Goal: Transaction & Acquisition: Purchase product/service

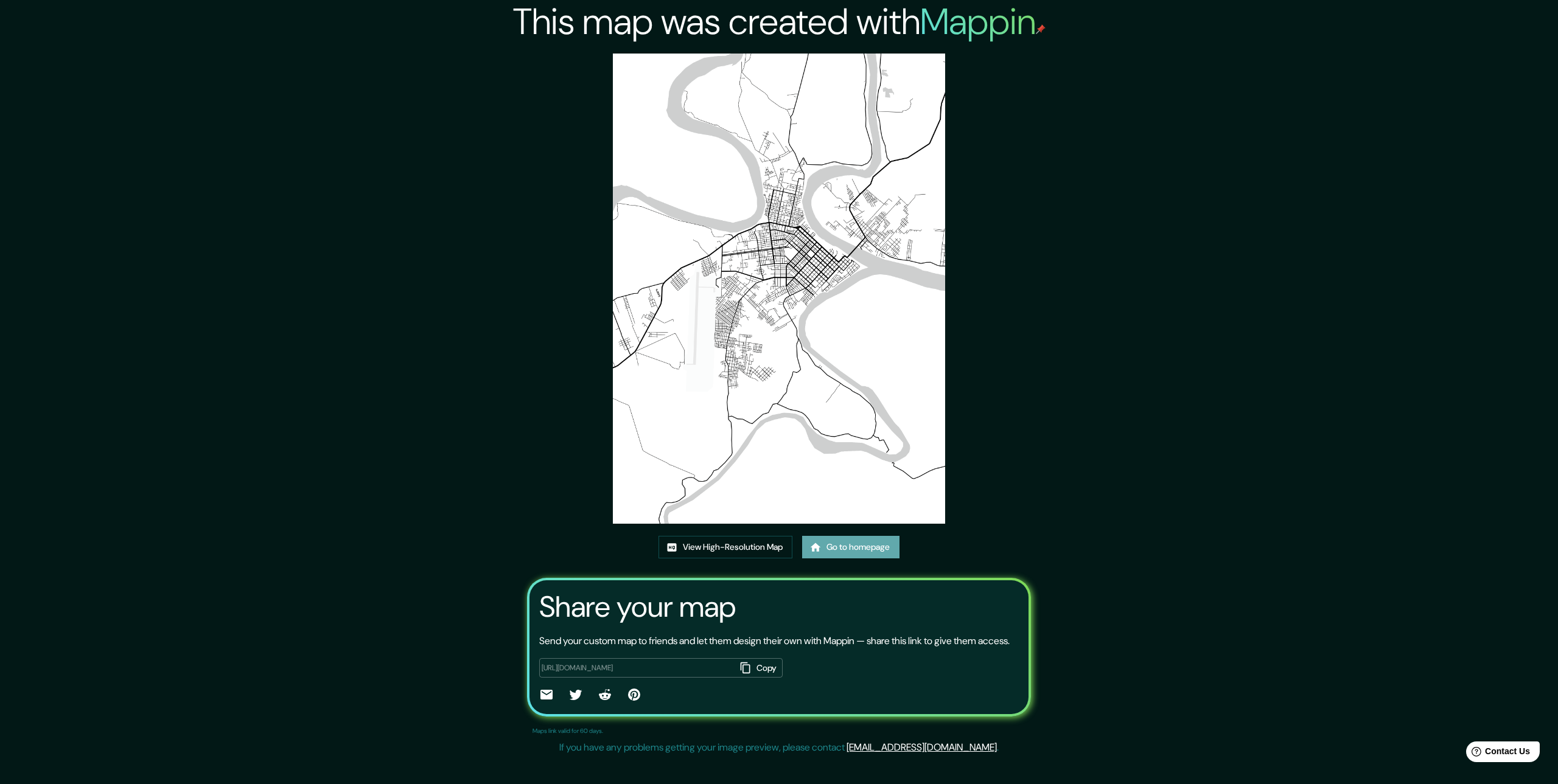
click at [843, 550] on link "Go to homepage" at bounding box center [850, 547] width 97 height 23
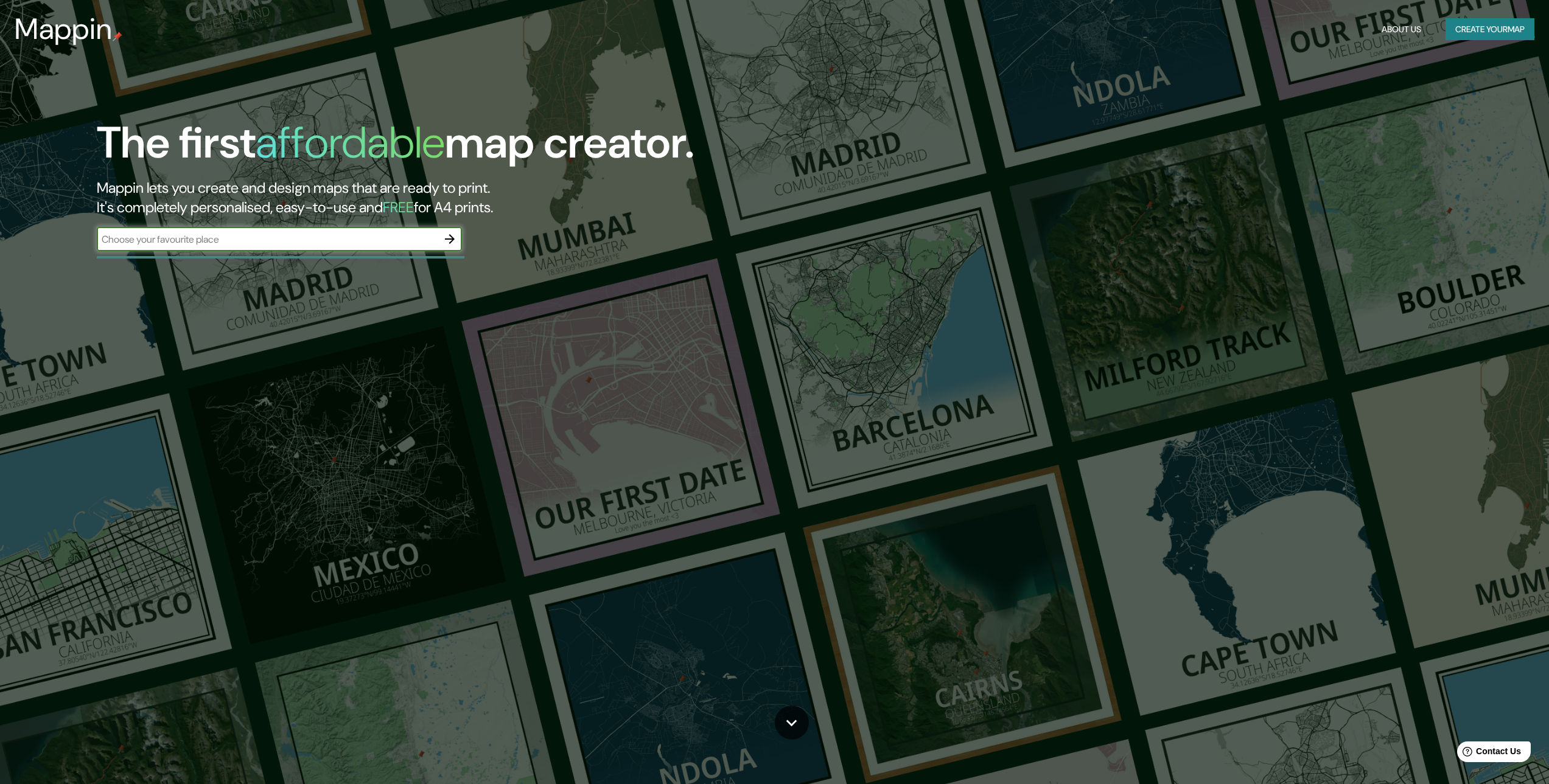
click at [391, 239] on input "text" at bounding box center [267, 239] width 341 height 14
click at [342, 242] on input "text" at bounding box center [267, 239] width 341 height 14
type input "PUERTO [PERSON_NAME]"
click at [445, 239] on icon "button" at bounding box center [450, 239] width 15 height 15
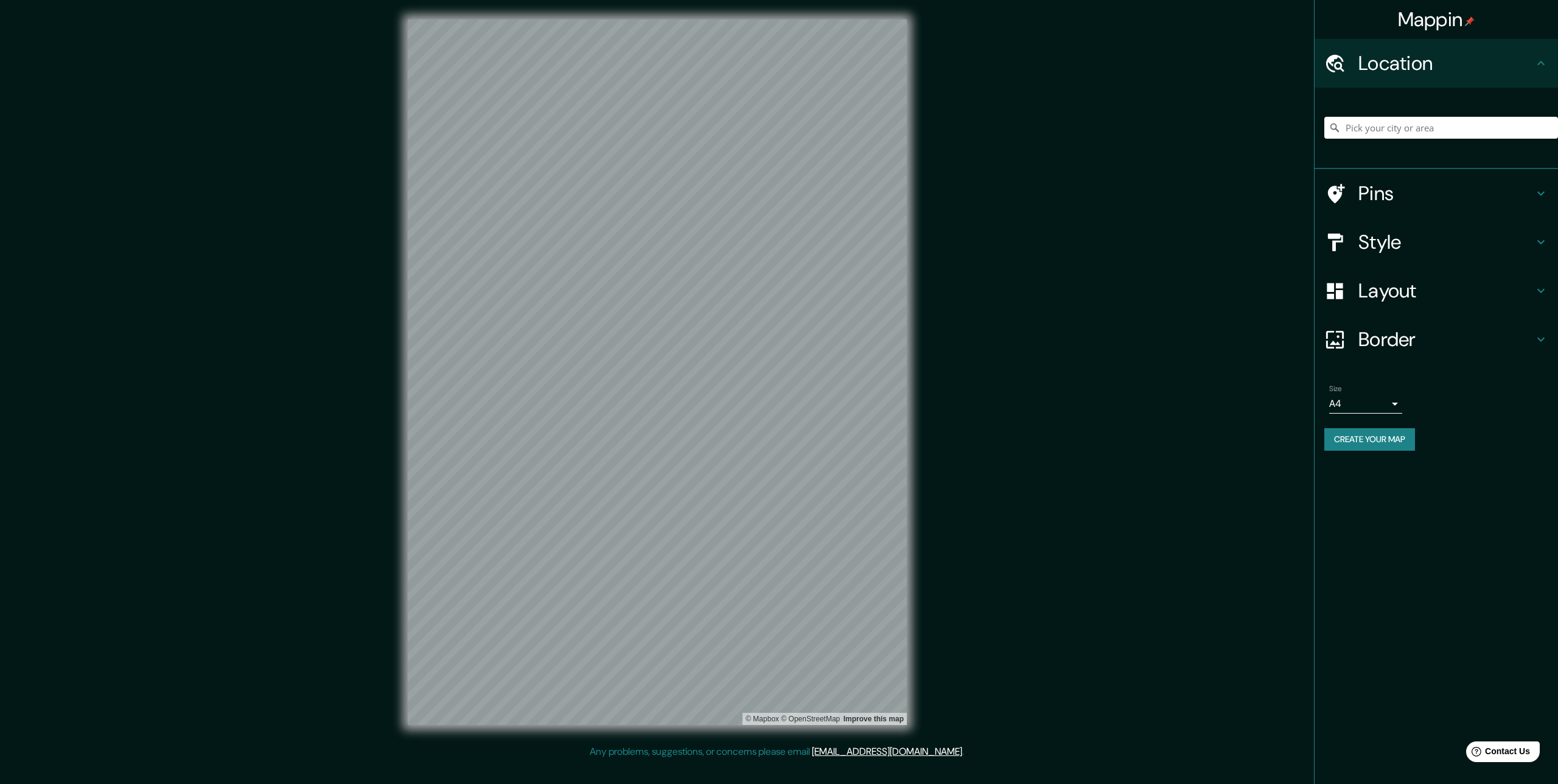
click at [1364, 143] on div at bounding box center [1441, 127] width 234 height 61
click at [1363, 130] on input "Pick your city or area" at bounding box center [1441, 128] width 234 height 22
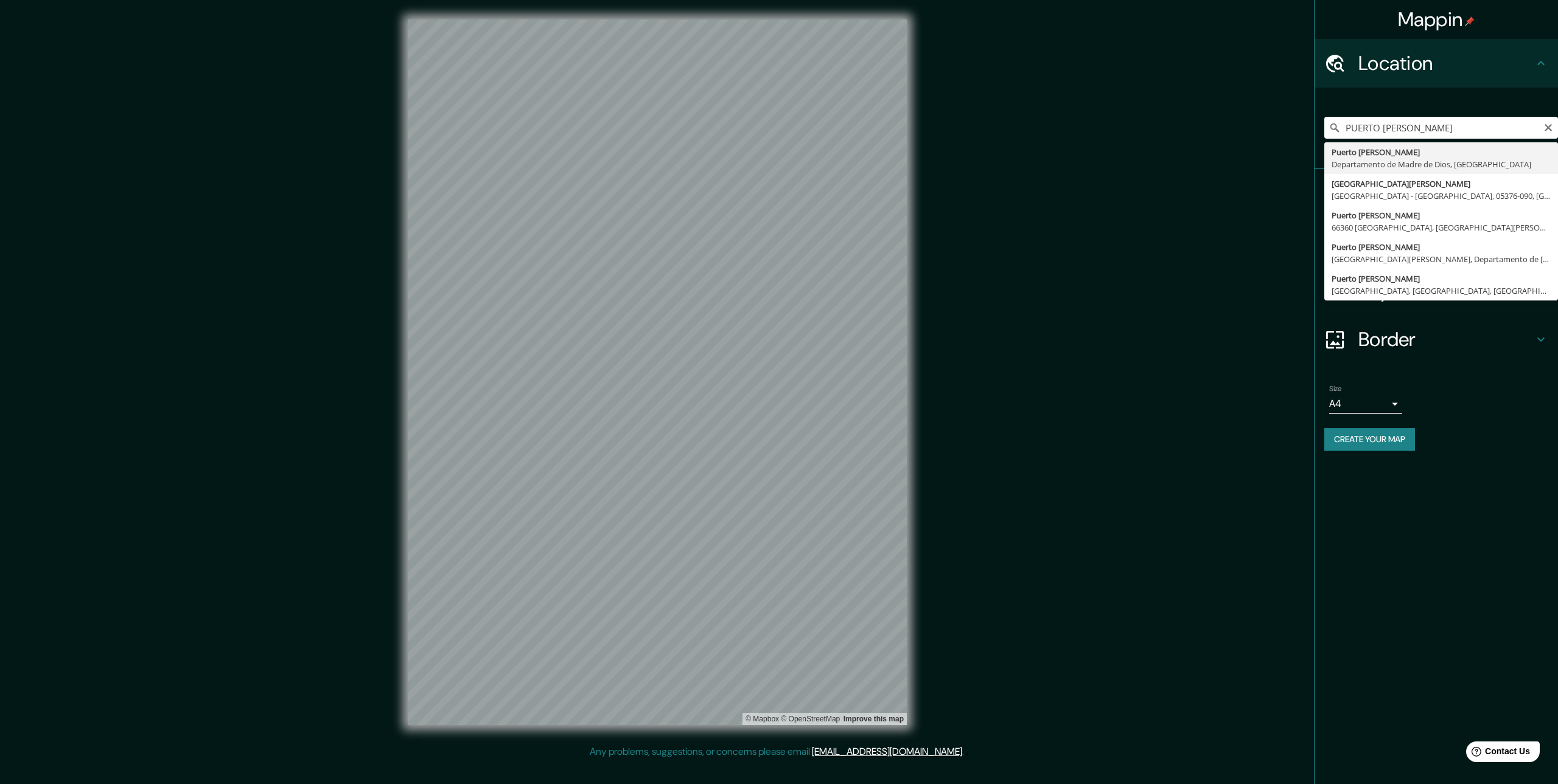
type input "[GEOGRAPHIC_DATA][PERSON_NAME], Departamento de [GEOGRAPHIC_DATA], [GEOGRAPHIC_…"
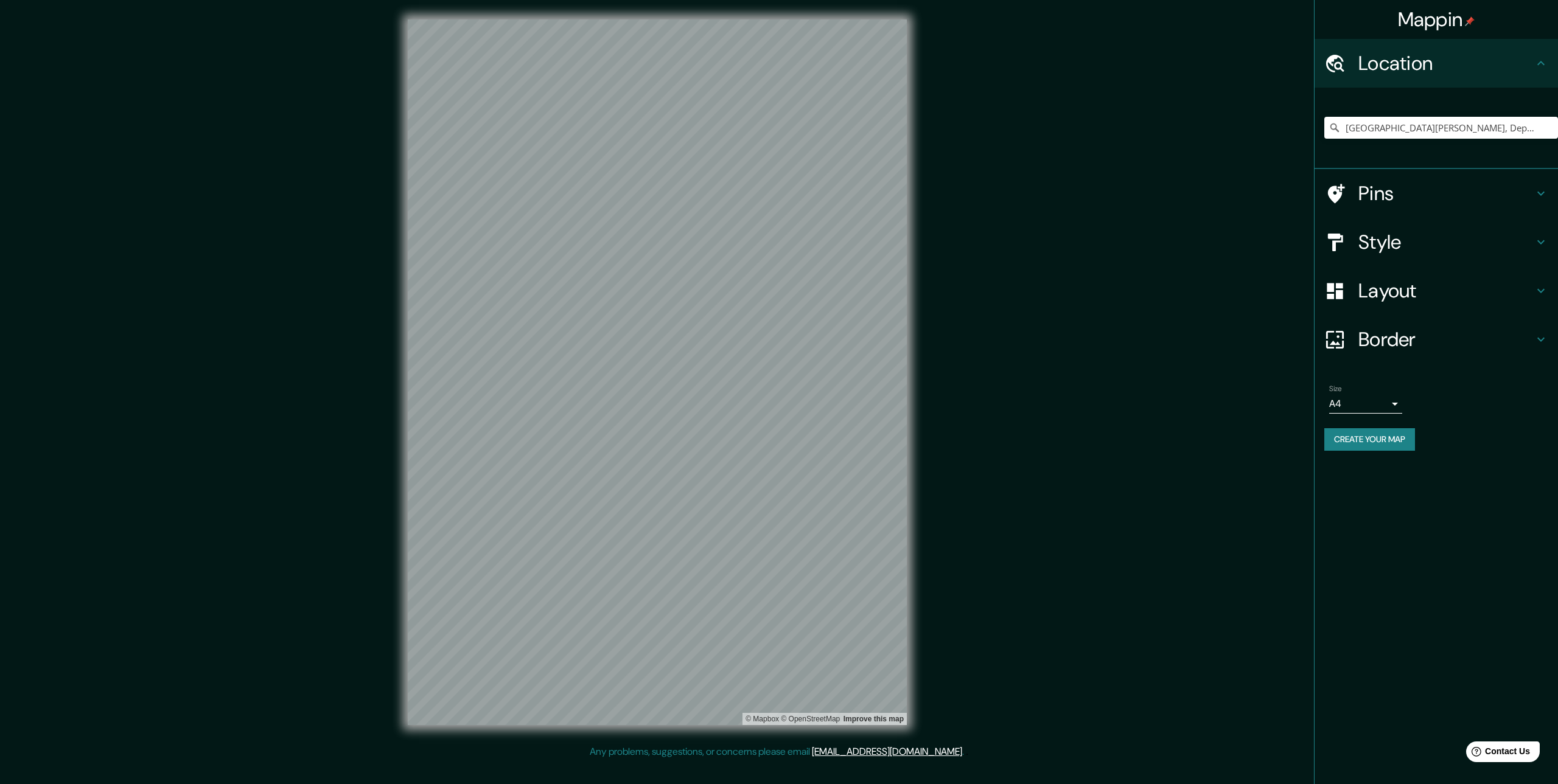
click at [1393, 405] on body "Mappin Location [GEOGRAPHIC_DATA][PERSON_NAME], [GEOGRAPHIC_DATA], [GEOGRAPHIC_…" at bounding box center [779, 392] width 1558 height 784
click at [1364, 454] on li "A3" at bounding box center [1365, 452] width 73 height 22
type input "a4"
click at [1377, 444] on button "Create your map" at bounding box center [1369, 439] width 91 height 23
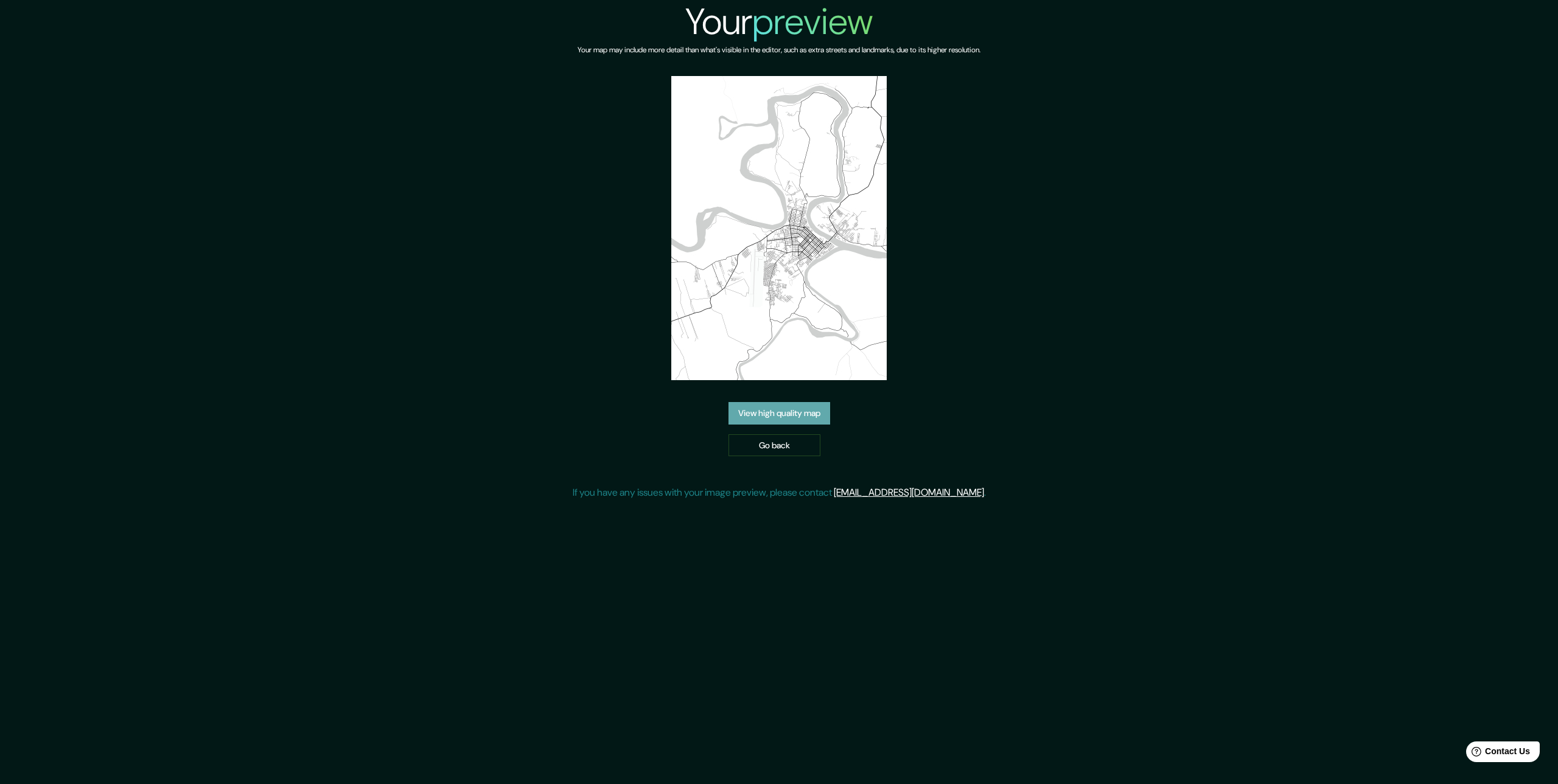
click at [826, 413] on link "View high quality map" at bounding box center [779, 413] width 102 height 23
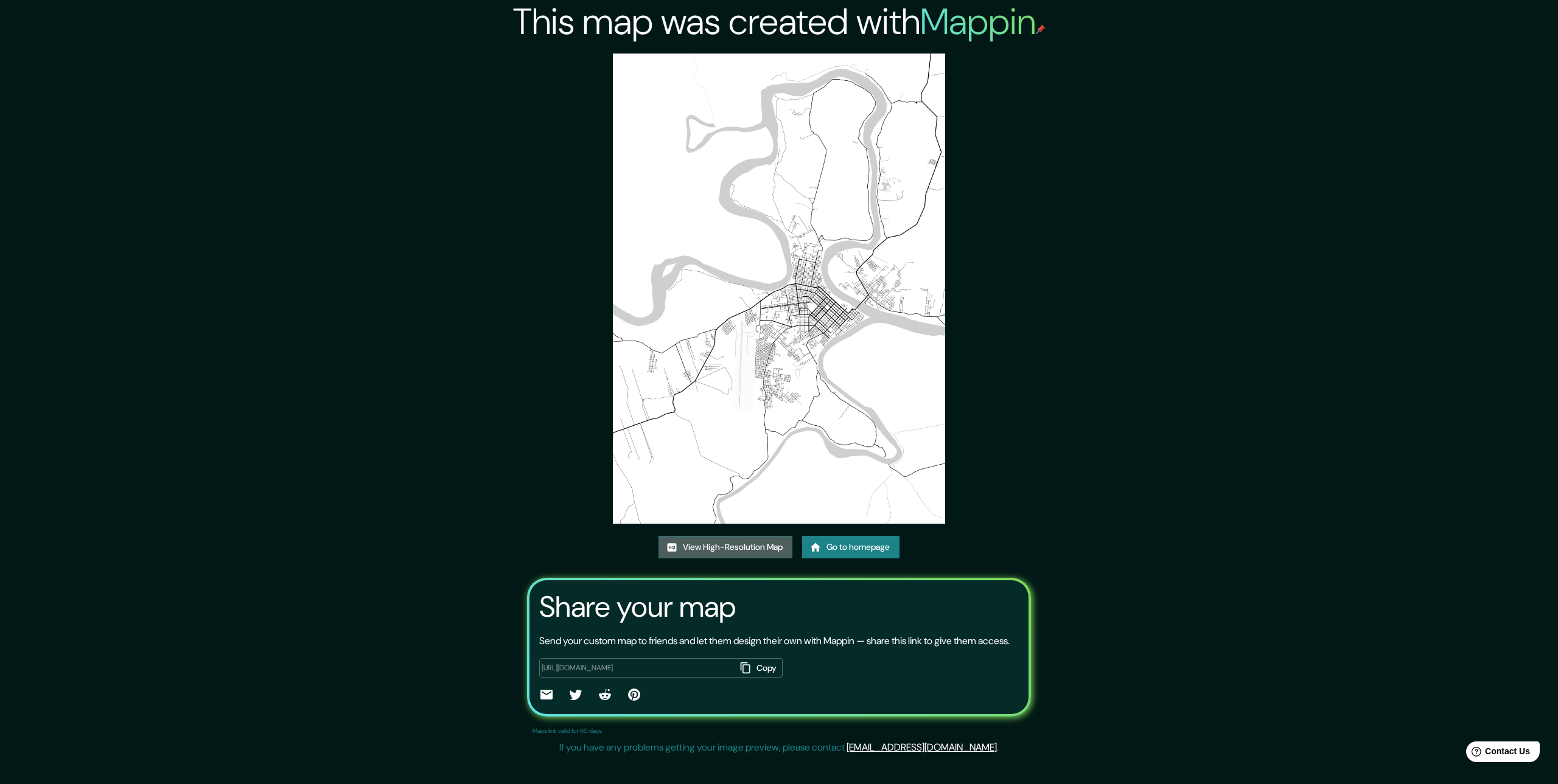
click at [708, 550] on link "View High-Resolution Map" at bounding box center [725, 547] width 134 height 23
